Goal: Task Accomplishment & Management: Use online tool/utility

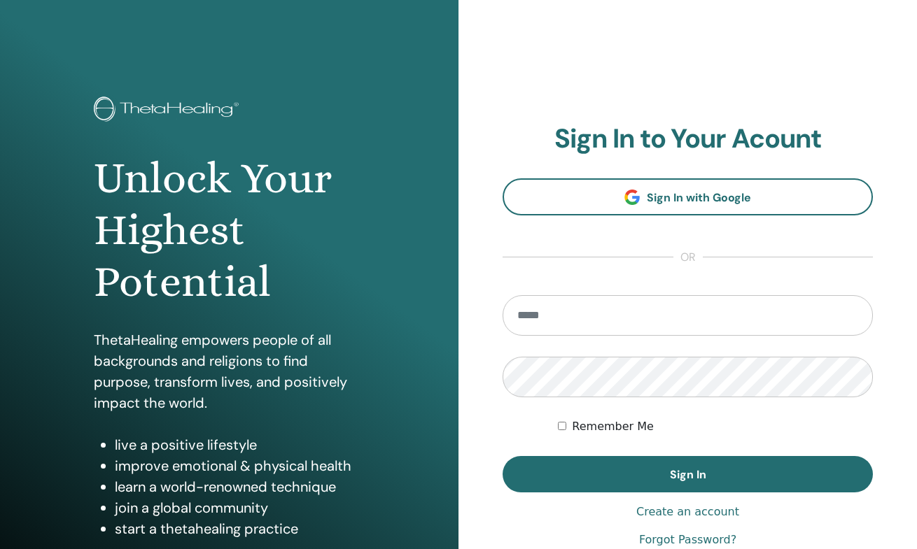
scroll to position [122, 0]
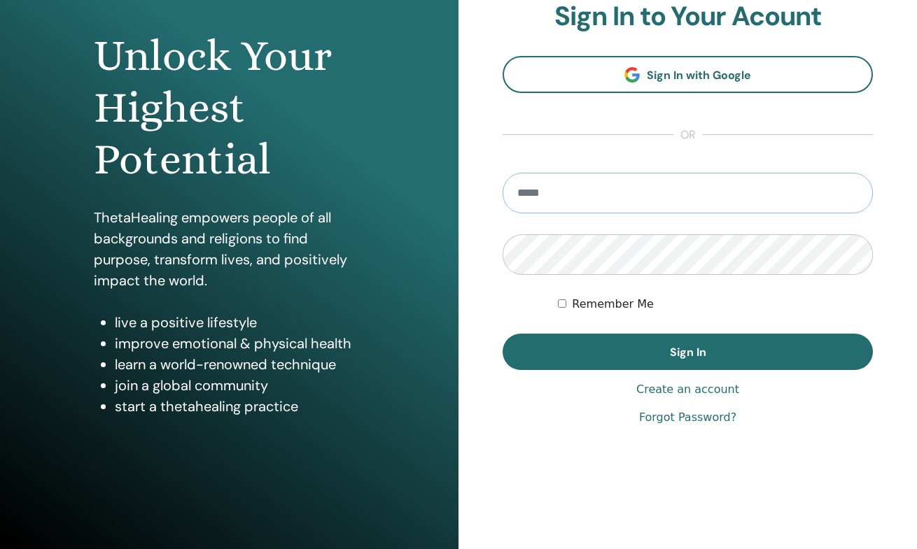
click at [564, 209] on input "email" at bounding box center [687, 193] width 370 height 41
type input "**********"
click at [687, 352] on button "Sign In" at bounding box center [687, 352] width 370 height 36
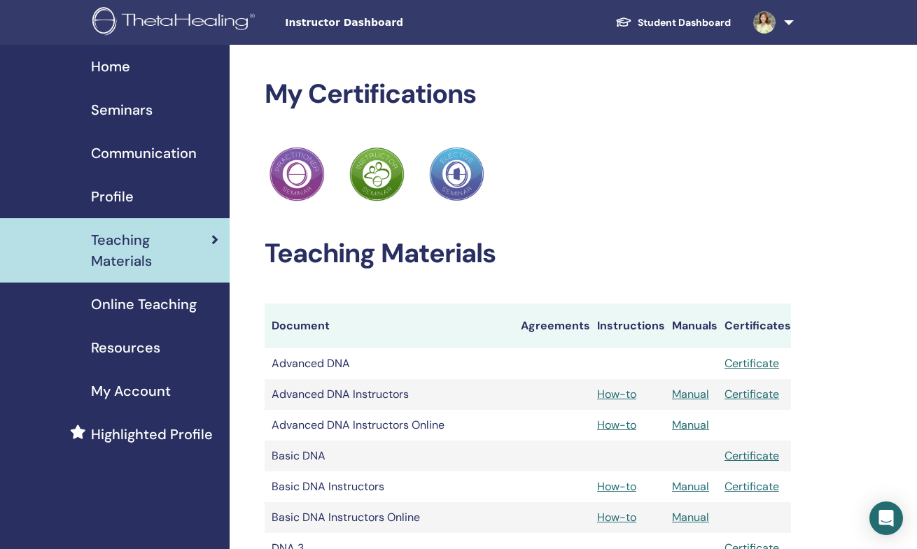
click at [346, 22] on span "Instructor Dashboard" at bounding box center [390, 22] width 210 height 15
click at [299, 15] on span "Instructor Dashboard" at bounding box center [390, 22] width 210 height 15
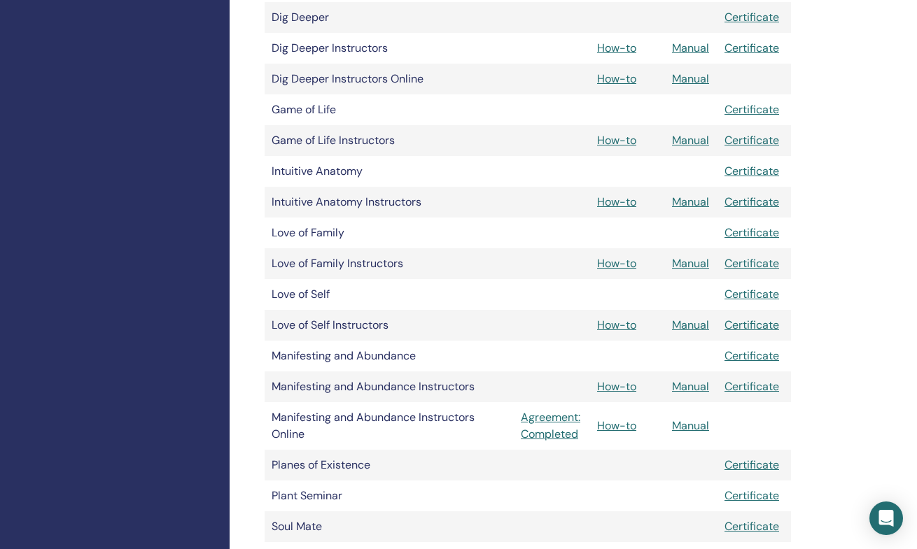
scroll to position [546, 0]
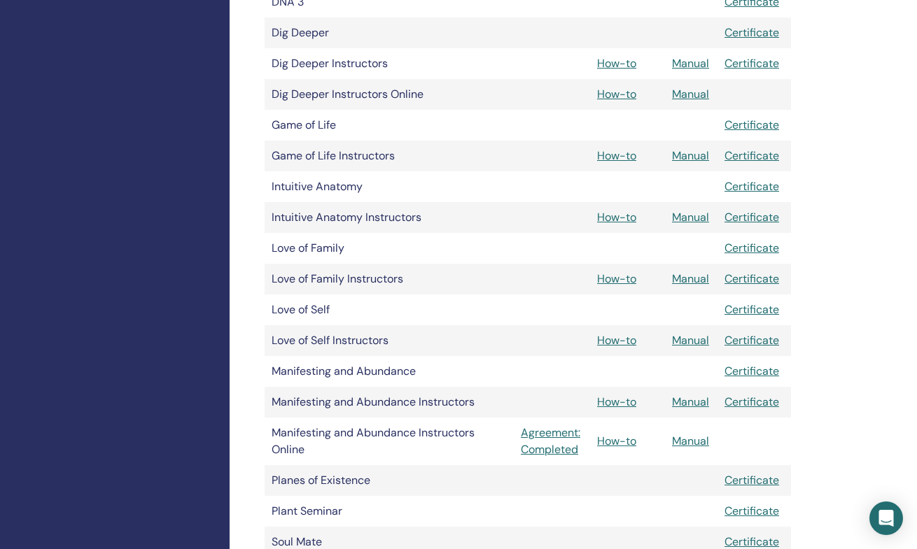
click at [687, 278] on link "Manual" at bounding box center [690, 278] width 37 height 15
